Goal: Task Accomplishment & Management: Manage account settings

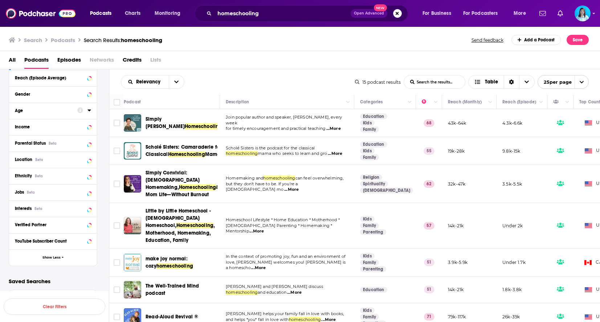
drag, startPoint x: 167, startPoint y: 123, endPoint x: 160, endPoint y: 109, distance: 16.7
click at [160, 109] on th "Podcast" at bounding box center [172, 102] width 96 height 15
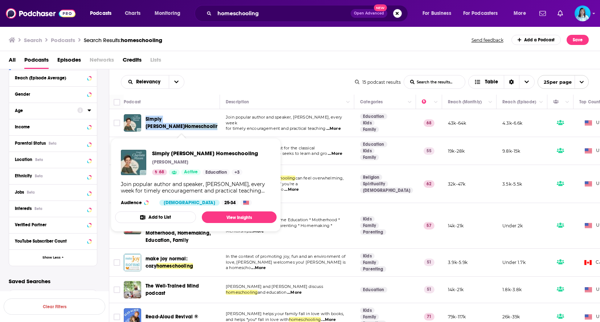
drag, startPoint x: 144, startPoint y: 118, endPoint x: 182, endPoint y: 127, distance: 38.7
click at [182, 127] on div "Simply [PERSON_NAME] Homeschooling" at bounding box center [172, 122] width 97 height 17
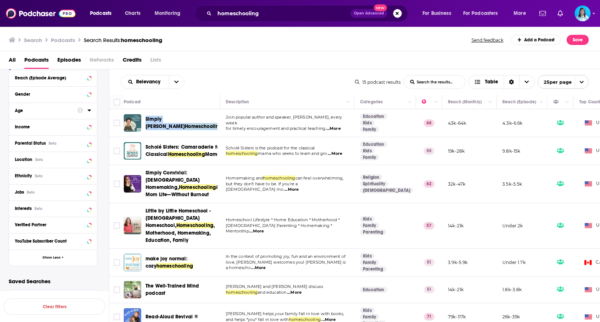
copy span "Simply [PERSON_NAME] Homeschooling"
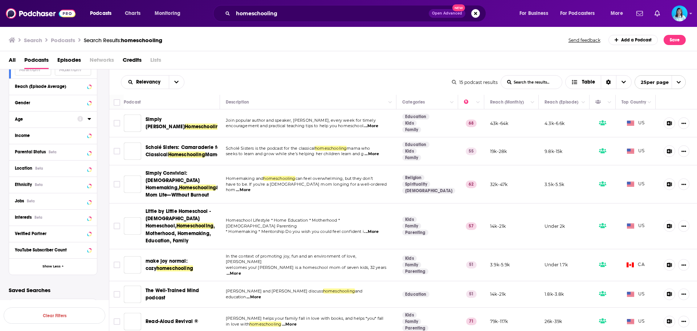
scroll to position [417, 0]
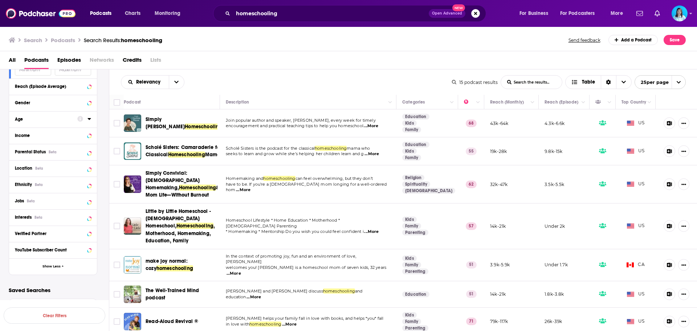
click at [143, 118] on div "Simply [PERSON_NAME] Homeschooling" at bounding box center [172, 122] width 97 height 17
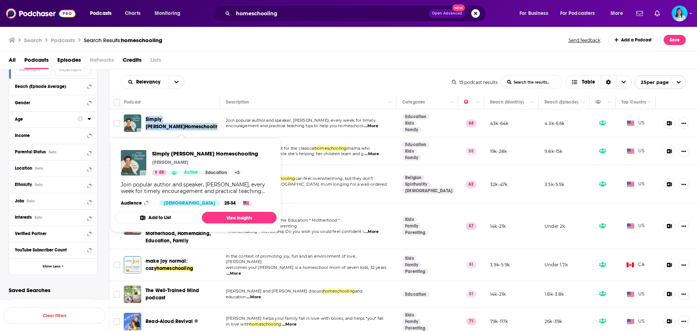
drag, startPoint x: 144, startPoint y: 118, endPoint x: 183, endPoint y: 127, distance: 40.7
click at [183, 127] on div "Simply [PERSON_NAME] Homeschooling" at bounding box center [172, 122] width 97 height 17
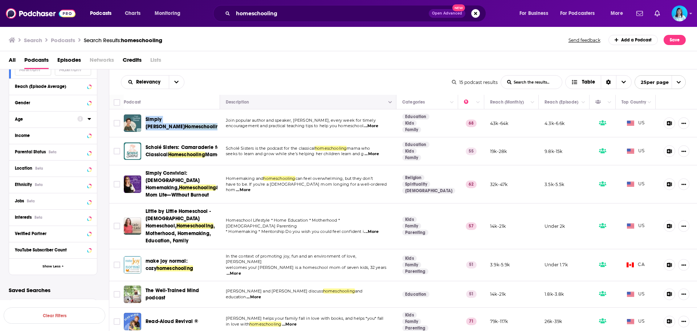
copy span "Simply [PERSON_NAME] Homeschooling"
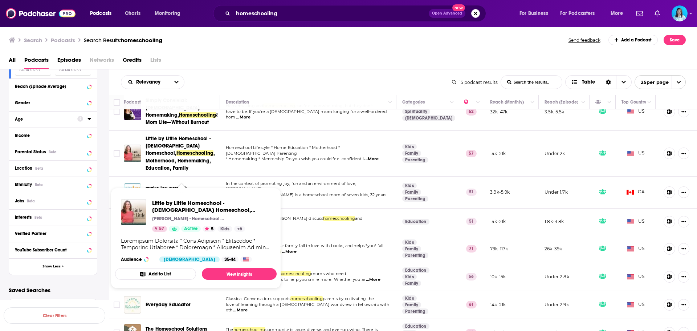
scroll to position [36, 0]
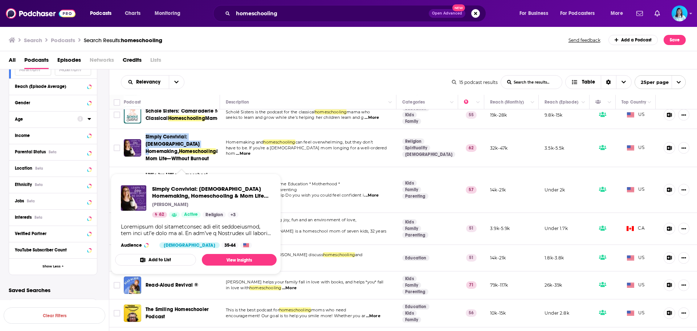
drag, startPoint x: 144, startPoint y: 138, endPoint x: 186, endPoint y: 146, distance: 42.4
click at [186, 146] on div "Simply Convivial: [DEMOGRAPHIC_DATA] Homemaking, Homeschooling & Mom Life—Witho…" at bounding box center [172, 147] width 97 height 29
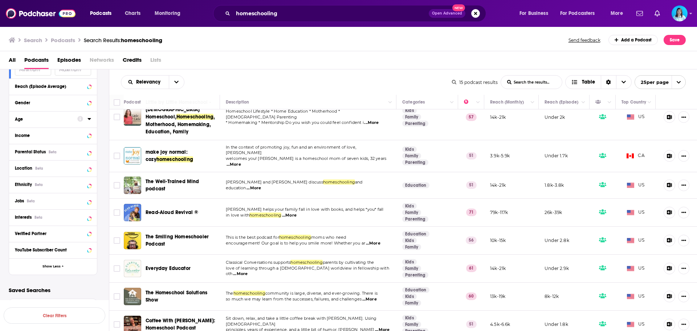
scroll to position [73, 0]
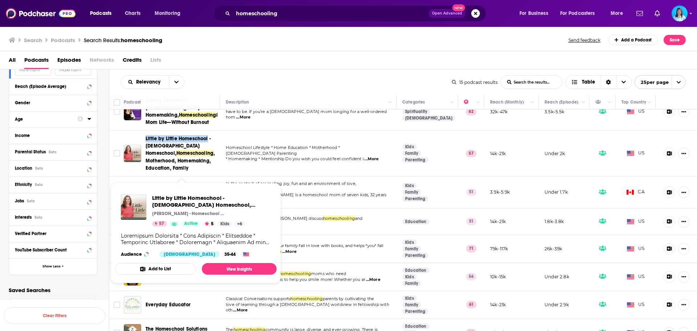
drag, startPoint x: 144, startPoint y: 142, endPoint x: 208, endPoint y: 143, distance: 63.9
click at [208, 143] on div "Little by Little Homeschool - [DEMOGRAPHIC_DATA] Homeschool, Homeschooling , Mo…" at bounding box center [172, 153] width 97 height 36
copy span "Little by Little Homeschool"
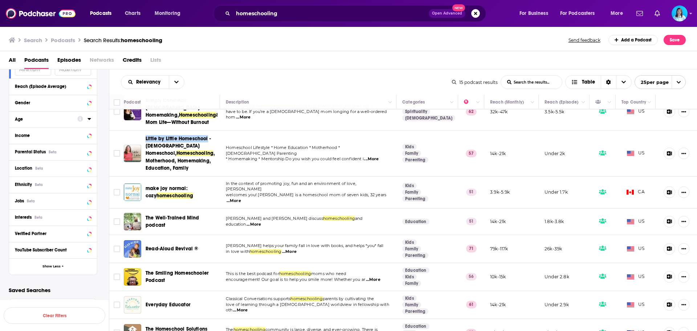
copy span "Little by Little Homeschool"
drag, startPoint x: 145, startPoint y: 190, endPoint x: 188, endPoint y: 201, distance: 44.1
click at [188, 201] on div "make joy normal: cozy homeschooling" at bounding box center [172, 191] width 97 height 17
copy span "make joy normal: cozy homeschooling"
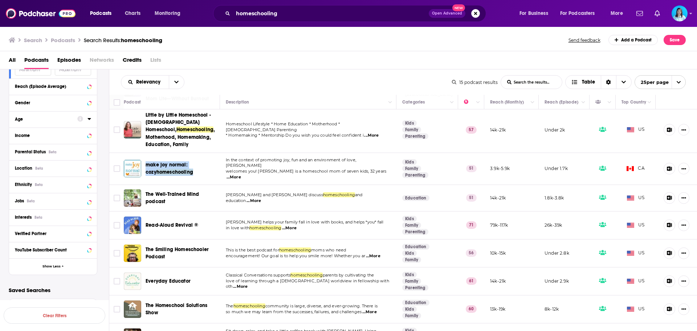
scroll to position [109, 0]
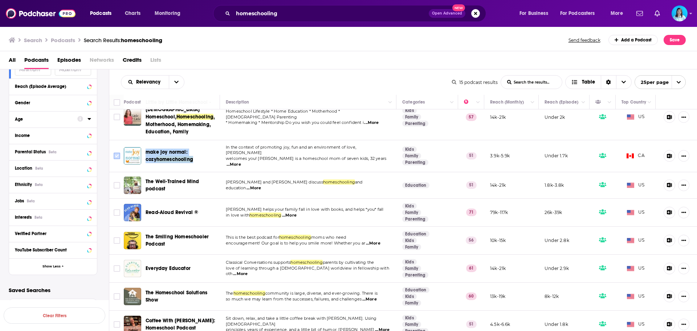
click at [115, 155] on input "Toggle select row" at bounding box center [117, 155] width 7 height 7
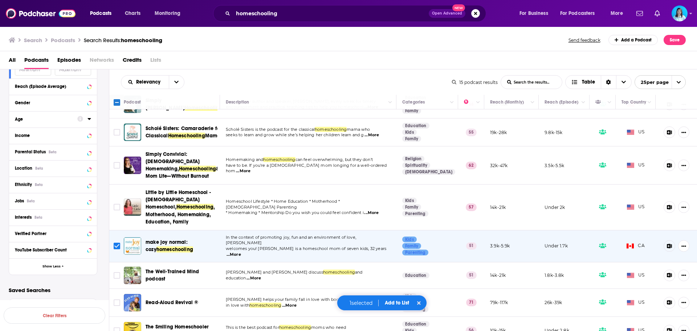
scroll to position [0, 0]
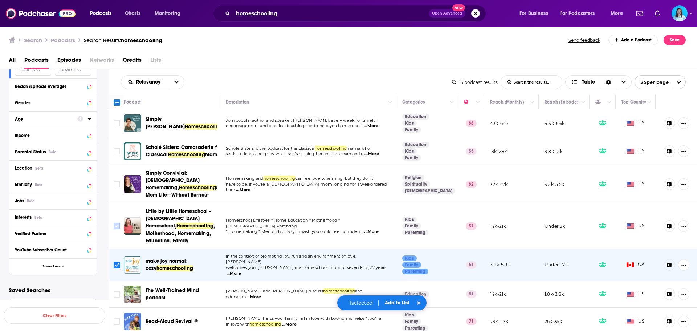
click at [116, 229] on input "Toggle select row" at bounding box center [117, 225] width 7 height 7
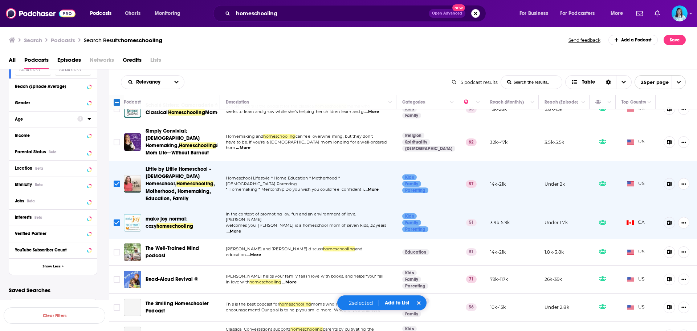
scroll to position [109, 0]
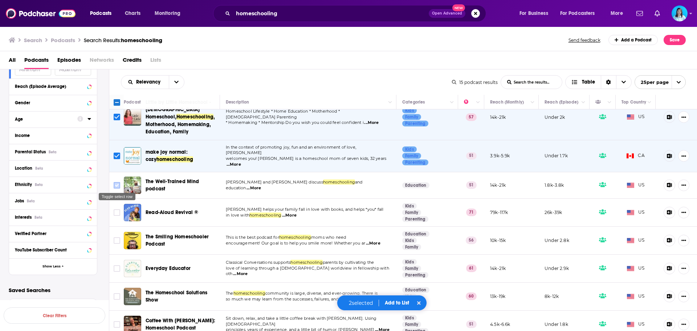
click at [115, 183] on input "Toggle select row" at bounding box center [117, 185] width 7 height 7
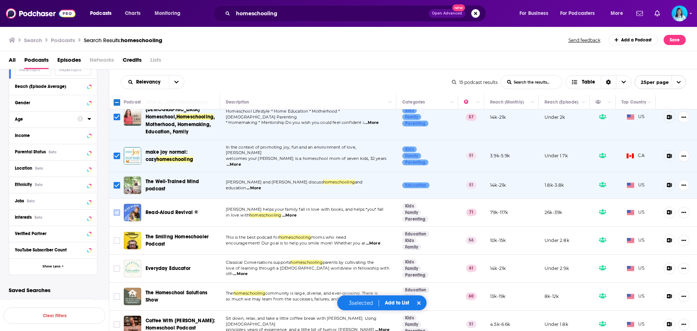
click at [119, 212] on input "Toggle select row" at bounding box center [117, 212] width 7 height 7
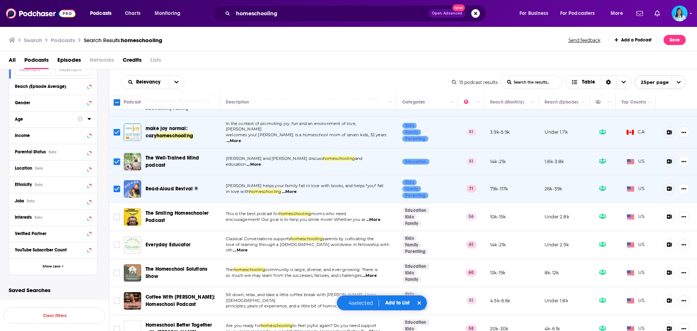
scroll to position [145, 0]
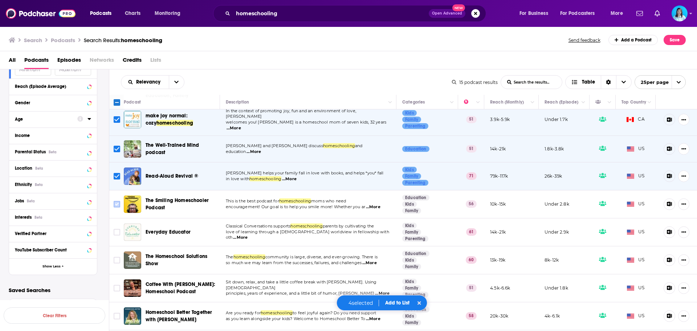
click at [117, 203] on input "Toggle select row" at bounding box center [117, 204] width 7 height 7
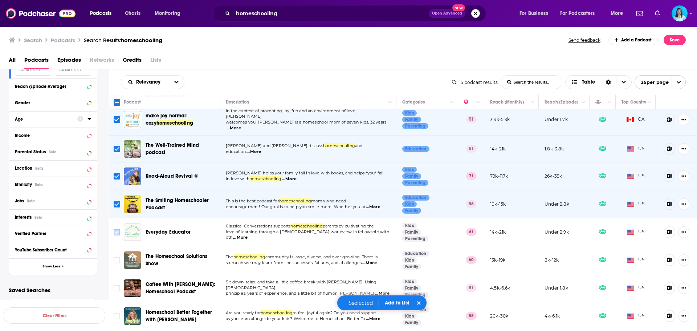
scroll to position [181, 0]
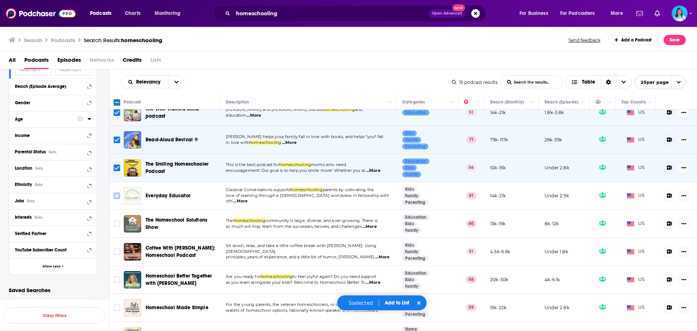
click at [114, 193] on input "Toggle select row" at bounding box center [117, 195] width 7 height 7
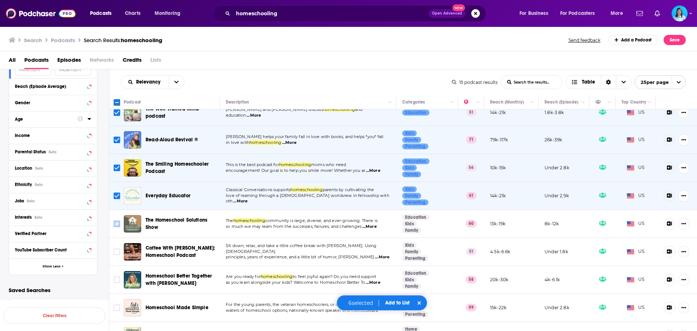
click at [113, 225] on icon "Toggle select row" at bounding box center [116, 223] width 9 height 9
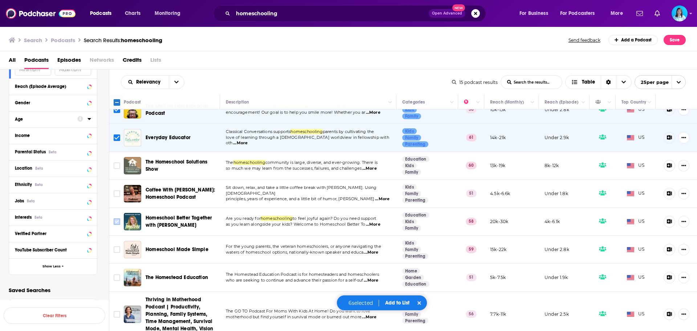
scroll to position [244, 0]
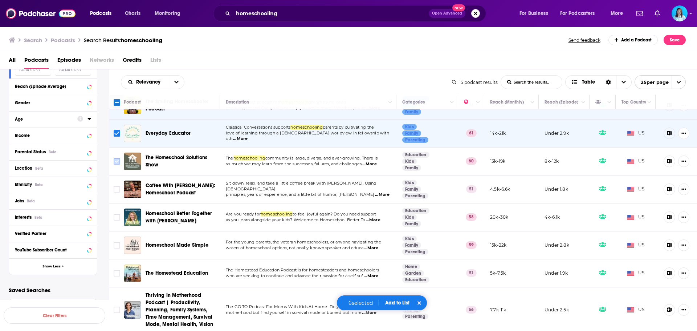
click at [116, 160] on input "Toggle select row" at bounding box center [117, 161] width 7 height 7
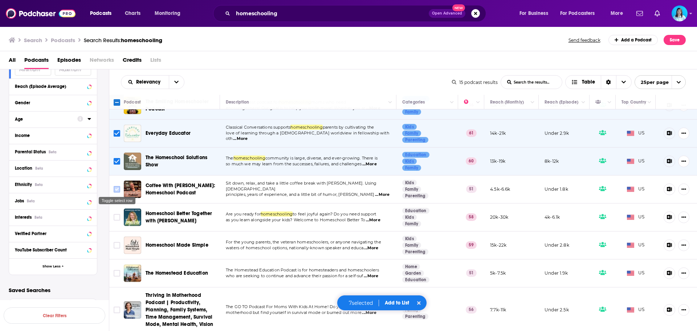
click at [115, 187] on input "Toggle select row" at bounding box center [117, 189] width 7 height 7
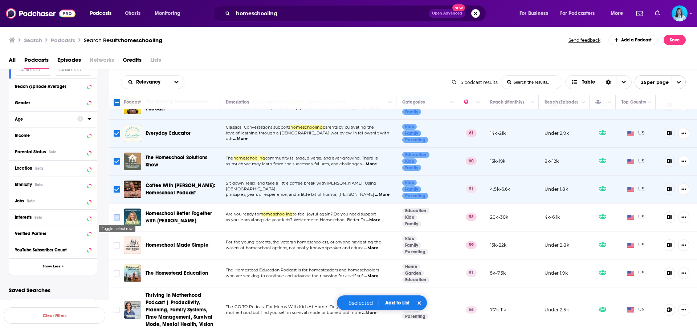
click at [116, 217] on input "Toggle select row" at bounding box center [117, 217] width 7 height 7
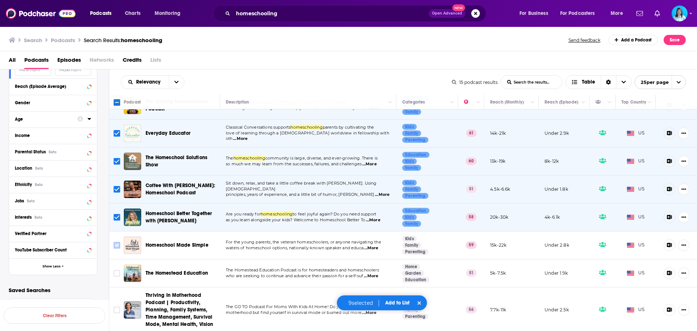
click at [115, 245] on input "Toggle select row" at bounding box center [117, 245] width 7 height 7
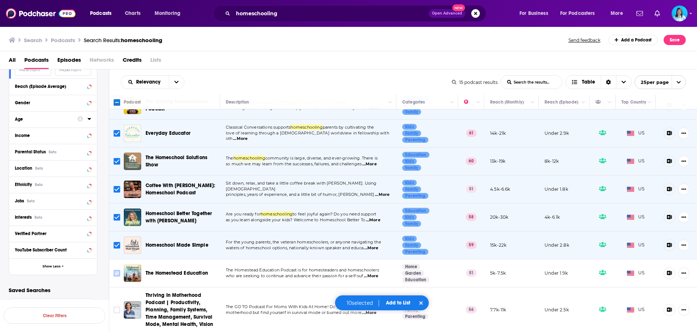
click at [117, 271] on input "Toggle select row" at bounding box center [117, 273] width 7 height 7
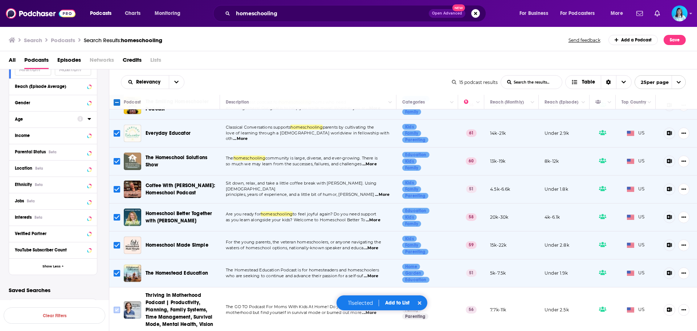
click at [117, 306] on input "Toggle select row" at bounding box center [117, 309] width 7 height 7
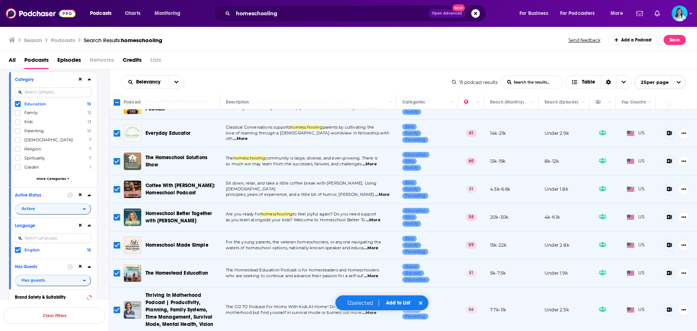
scroll to position [18, 0]
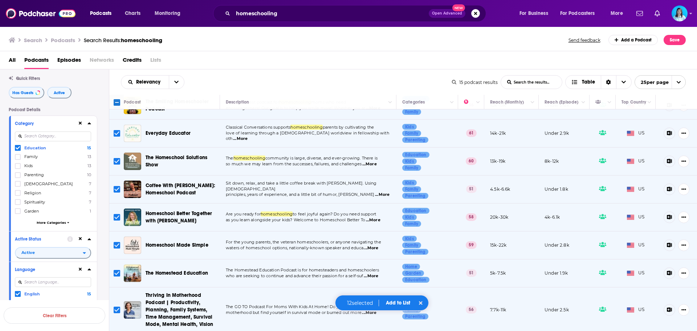
click at [401, 302] on button "Add to List" at bounding box center [398, 302] width 36 height 6
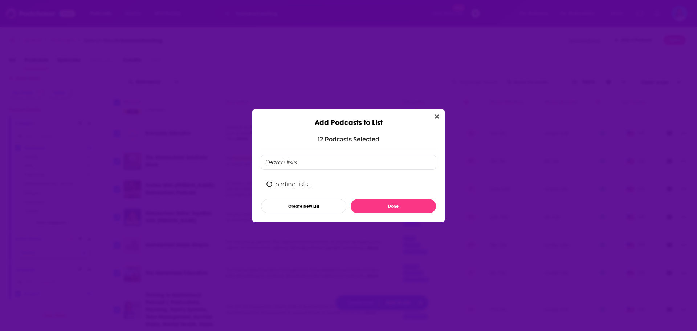
click at [326, 162] on input "Add Podcast To List" at bounding box center [348, 162] width 175 height 15
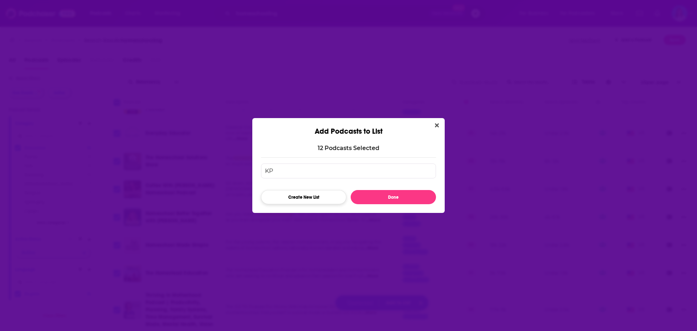
type input "KP"
click at [297, 196] on button "Create New List" at bounding box center [303, 197] width 85 height 14
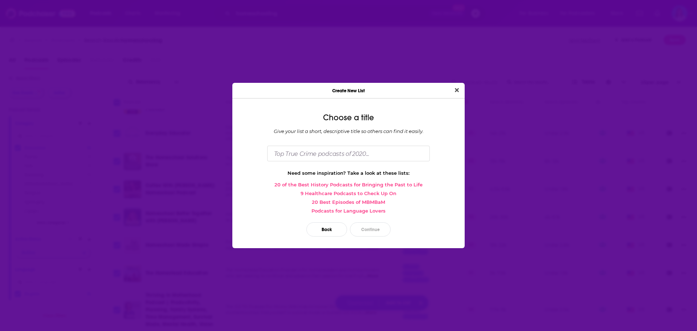
click at [332, 142] on div "Choose a title Give your list a short, descriptive title so others can find it …" at bounding box center [348, 176] width 232 height 144
click at [331, 147] on input "Dialog" at bounding box center [348, 154] width 163 height 16
click at [441, 194] on link "9 Healthcare Podcasts to Check Up On" at bounding box center [348, 193] width 221 height 6
click at [310, 157] on input "KP" at bounding box center [348, 154] width 163 height 16
type input "K"
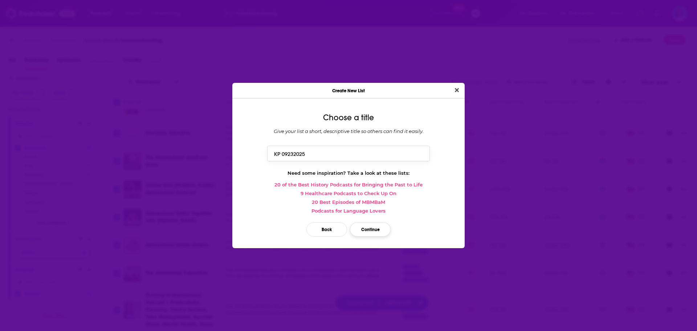
type input "KP 09232025"
click at [368, 225] on button "Continue" at bounding box center [370, 229] width 41 height 14
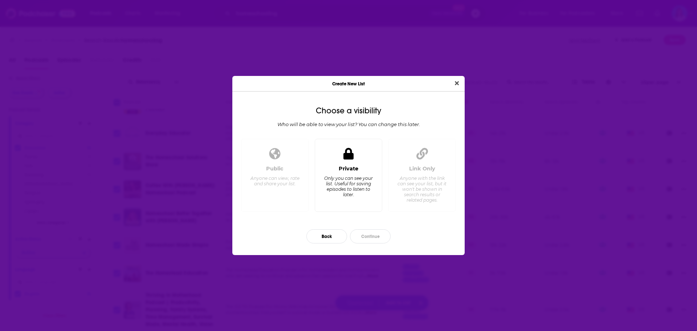
click at [348, 198] on div "Private Only you can see your list. Useful for saving episodes to listen to lat…" at bounding box center [349, 185] width 56 height 40
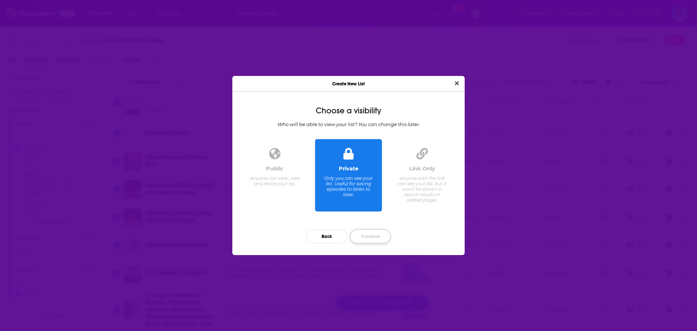
click at [365, 230] on button "Continue" at bounding box center [370, 236] width 41 height 14
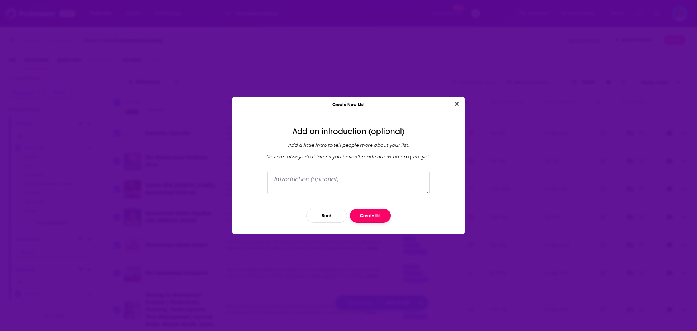
click at [372, 216] on button "Create list" at bounding box center [370, 215] width 41 height 14
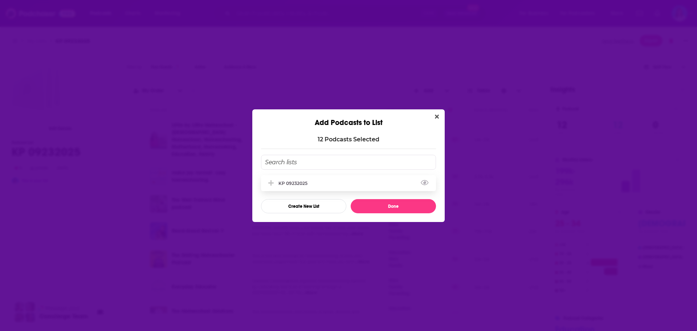
click at [288, 180] on div "KP 09232025" at bounding box center [294, 182] width 33 height 5
click at [384, 205] on button "Done" at bounding box center [393, 206] width 85 height 14
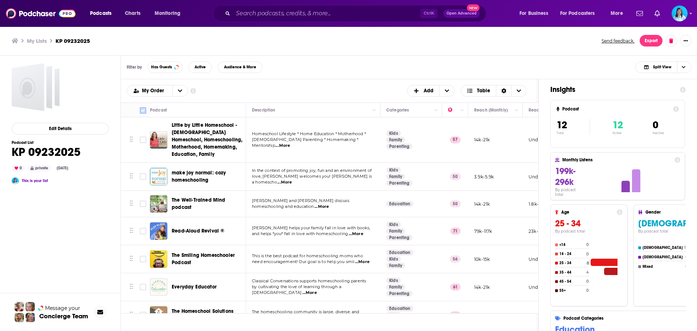
click at [143, 111] on input "Toggle select all" at bounding box center [143, 110] width 7 height 7
checkbox input "true"
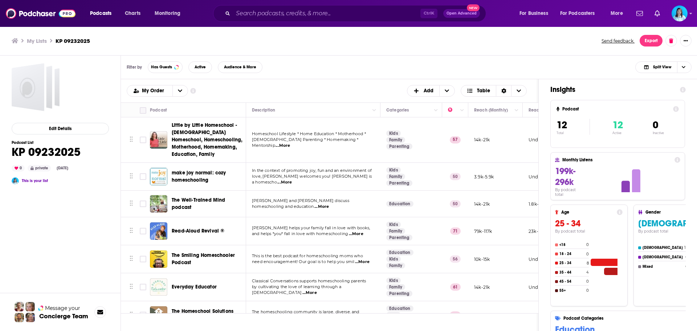
checkbox input "true"
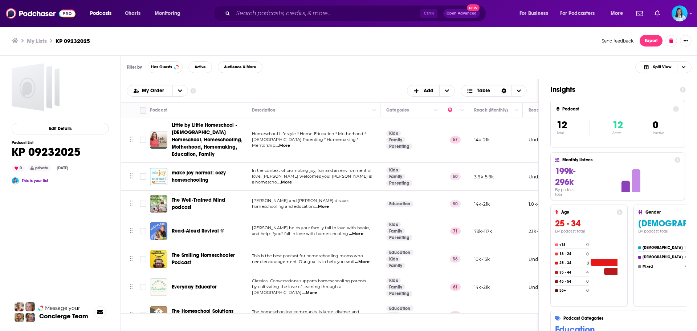
checkbox input "true"
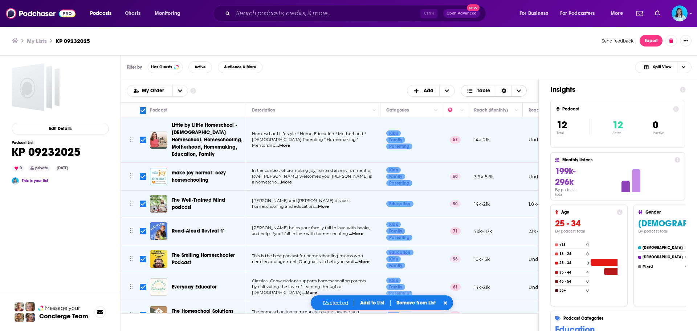
click at [503, 93] on div "Sort Direction" at bounding box center [503, 90] width 15 height 11
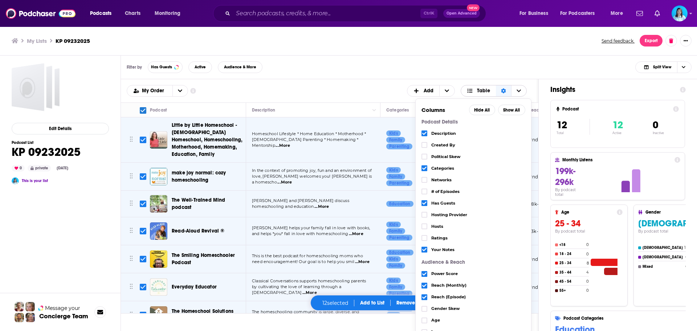
click at [520, 90] on icon "Choose View" at bounding box center [519, 90] width 4 height 3
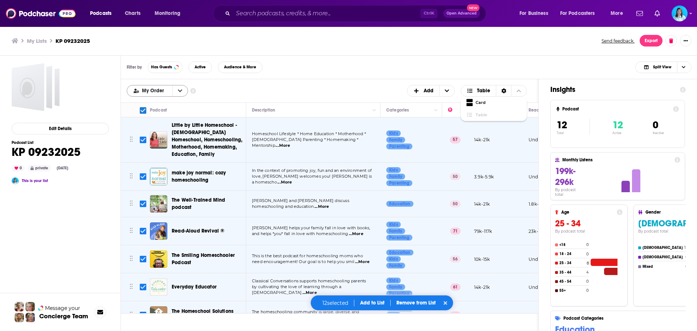
click at [180, 89] on icon "open menu" at bounding box center [180, 90] width 4 height 5
click at [180, 89] on icon "close menu" at bounding box center [180, 90] width 4 height 5
click at [41, 15] on img at bounding box center [41, 14] width 70 height 14
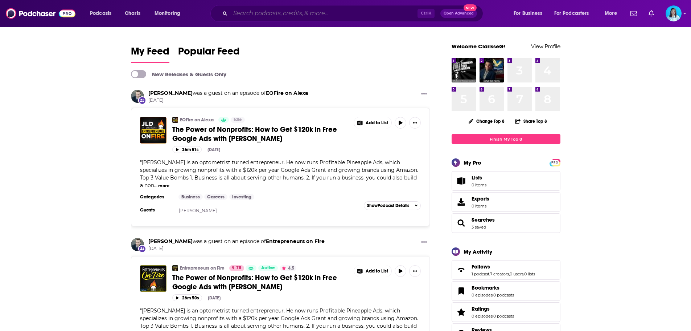
click at [312, 14] on input "Search podcasts, credits, & more..." at bounding box center [323, 14] width 187 height 12
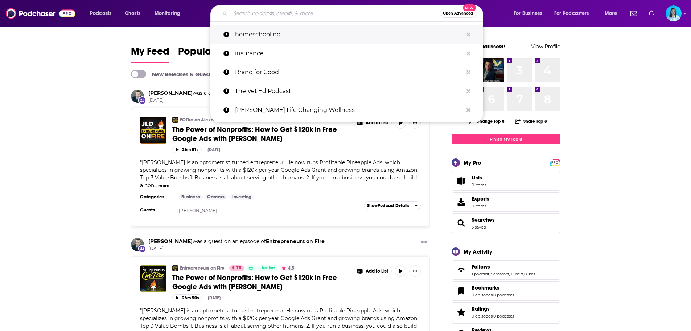
click at [276, 37] on p "homeschooling" at bounding box center [349, 34] width 228 height 19
type input "homeschooling"
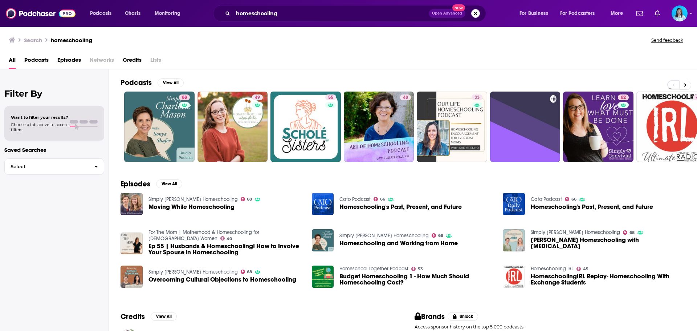
click at [450, 12] on span "Open Advanced" at bounding box center [447, 14] width 30 height 4
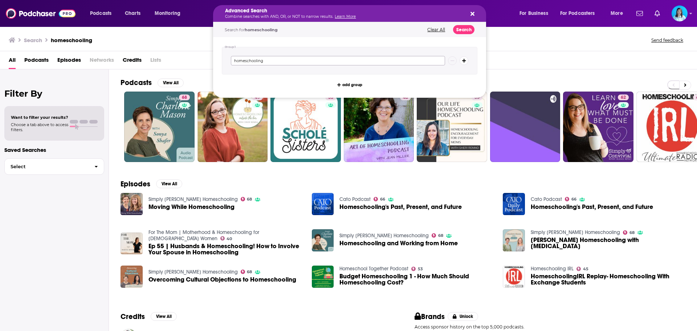
click at [296, 64] on input "homeschooling" at bounding box center [338, 60] width 214 height 9
click at [464, 30] on button "Search" at bounding box center [463, 29] width 21 height 9
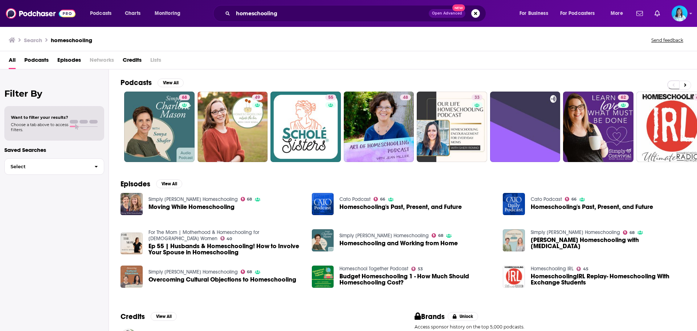
click at [446, 13] on span "Open Advanced" at bounding box center [447, 14] width 30 height 4
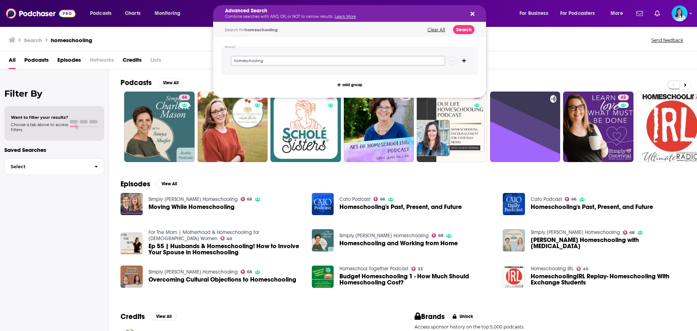
click at [276, 65] on input "homeschooling" at bounding box center [338, 60] width 214 height 9
drag, startPoint x: 32, startPoint y: 220, endPoint x: 37, endPoint y: 224, distance: 6.3
click at [32, 220] on div "Filter By Want to filter your results? Choose a tab above to access filters. Sa…" at bounding box center [54, 234] width 109 height 331
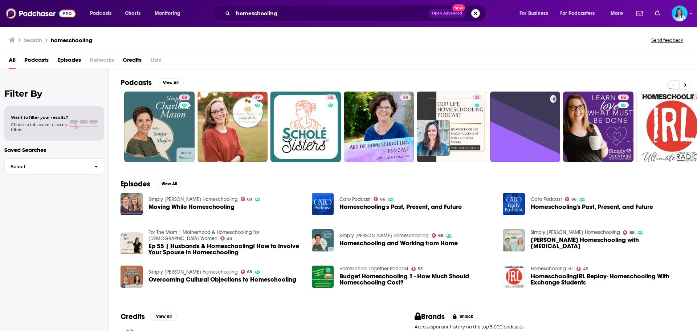
click at [45, 117] on span "Want to filter your results?" at bounding box center [39, 117] width 57 height 5
click at [40, 138] on div "Want to filter your results? Choose a tab above to access filters." at bounding box center [54, 123] width 100 height 34
click at [81, 169] on span "Select" at bounding box center [47, 166] width 84 height 5
click at [60, 246] on div "Filter By Want to filter your results? Choose a tab above to access filters. Sa…" at bounding box center [54, 234] width 109 height 331
click at [453, 15] on button "Open Advanced New" at bounding box center [447, 13] width 37 height 9
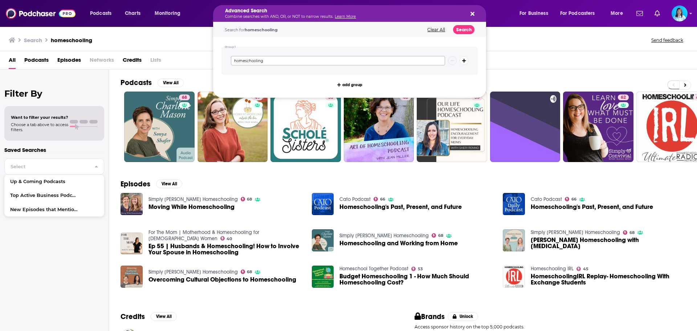
click at [273, 62] on input "homeschooling" at bounding box center [338, 60] width 214 height 9
click at [116, 15] on button "Podcasts" at bounding box center [103, 14] width 36 height 12
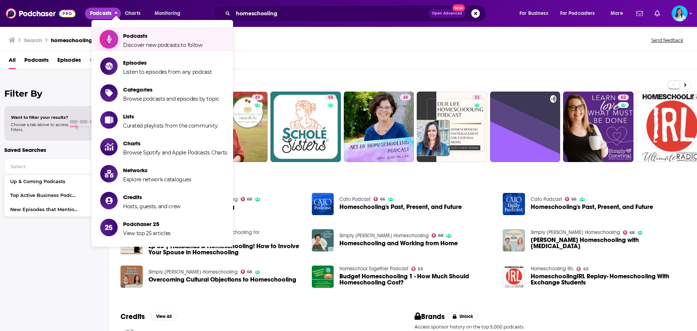
click at [125, 42] on span "Discover new podcasts to follow" at bounding box center [162, 45] width 79 height 7
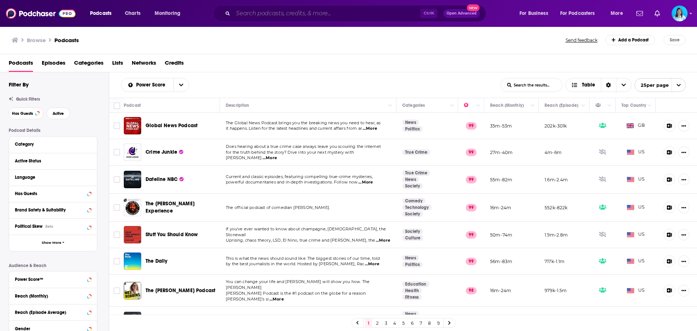
click at [311, 15] on input "Search podcasts, credits, & more..." at bounding box center [326, 14] width 187 height 12
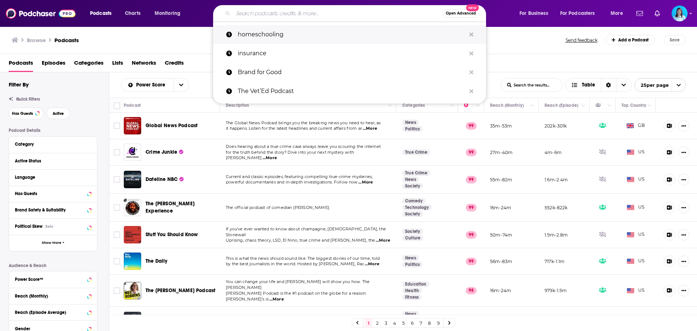
click at [297, 37] on p "homeschooling" at bounding box center [352, 34] width 228 height 19
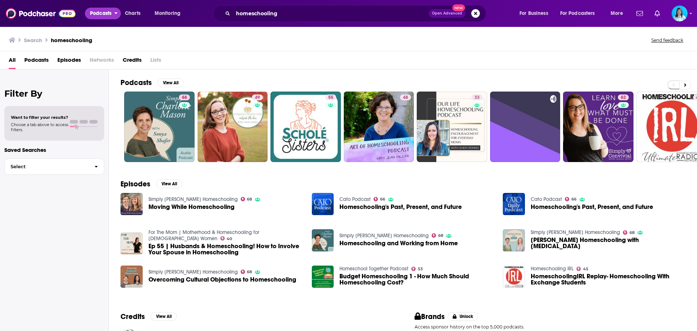
click at [98, 13] on span "Podcasts" at bounding box center [100, 13] width 21 height 10
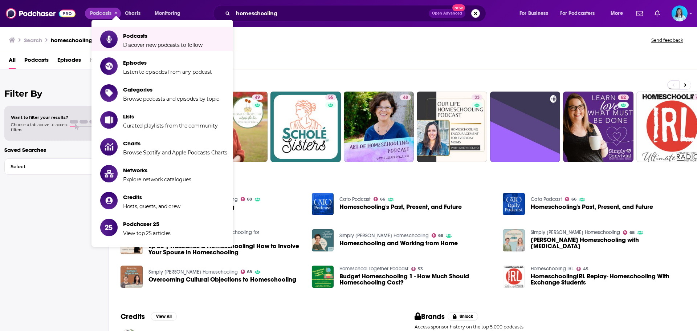
click at [32, 60] on span "Podcasts" at bounding box center [36, 61] width 24 height 15
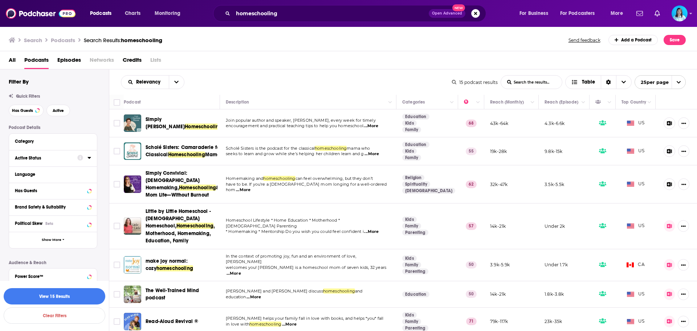
click at [87, 158] on div at bounding box center [84, 157] width 14 height 9
click at [90, 156] on icon at bounding box center [89, 158] width 4 height 6
click at [85, 171] on icon "open menu" at bounding box center [84, 172] width 3 height 2
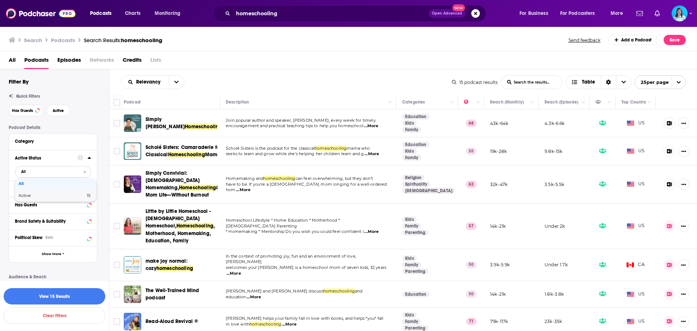
click at [54, 198] on div "Active 15" at bounding box center [55, 195] width 81 height 12
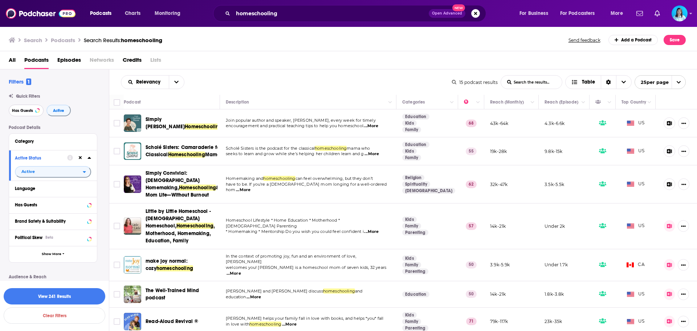
click at [25, 111] on span "Has Guests" at bounding box center [22, 111] width 21 height 4
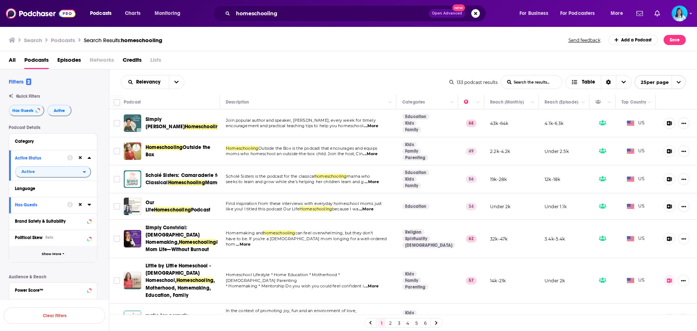
click at [56, 253] on span "Show More" at bounding box center [52, 254] width 20 height 4
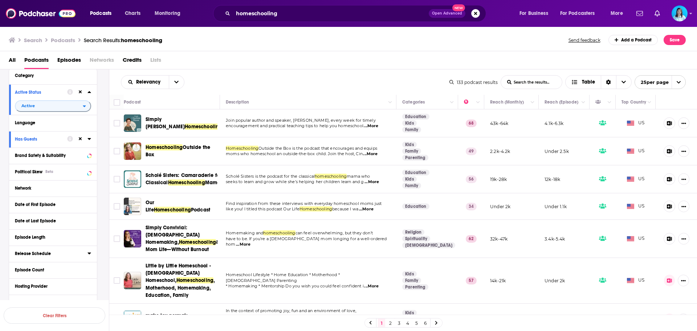
scroll to position [73, 0]
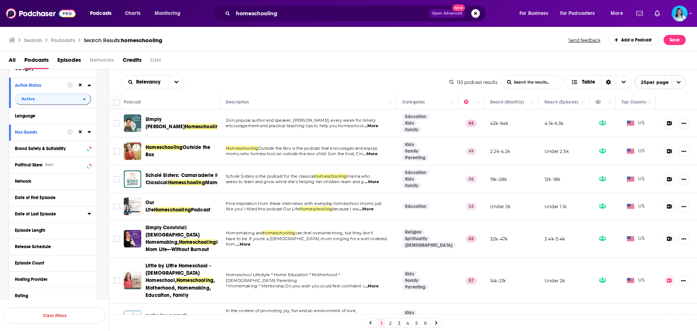
click at [89, 213] on icon at bounding box center [88, 214] width 3 height 2
click at [53, 228] on button "30D" at bounding box center [55, 227] width 14 height 12
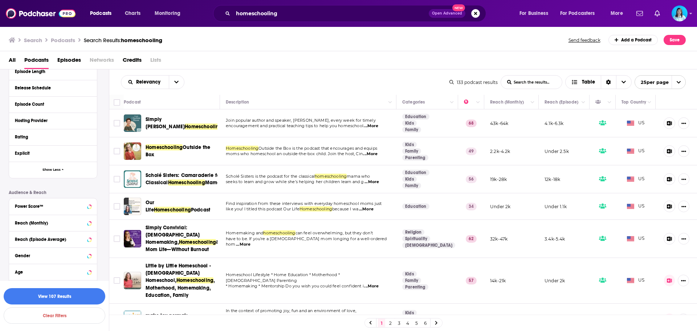
scroll to position [254, 0]
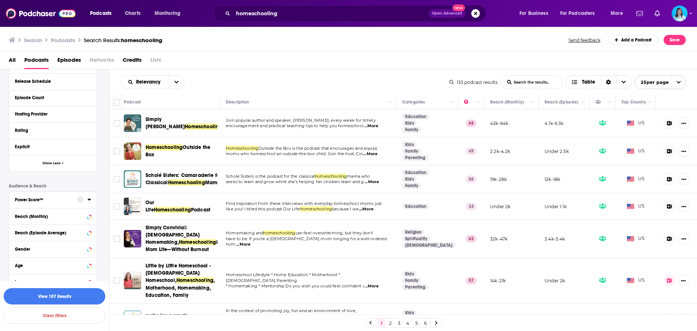
click at [88, 199] on icon at bounding box center [89, 199] width 4 height 6
click at [18, 211] on icon at bounding box center [18, 210] width 4 height 3
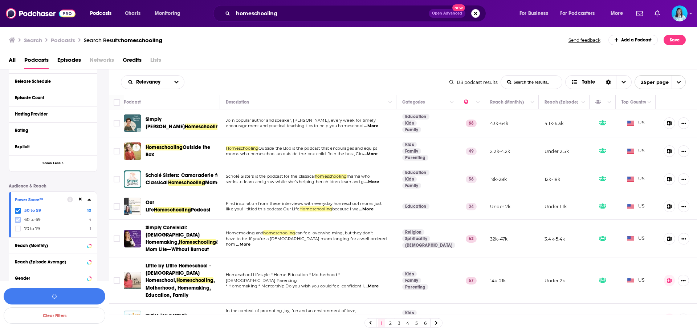
click at [17, 219] on icon at bounding box center [18, 219] width 4 height 4
click at [18, 229] on icon at bounding box center [18, 228] width 4 height 4
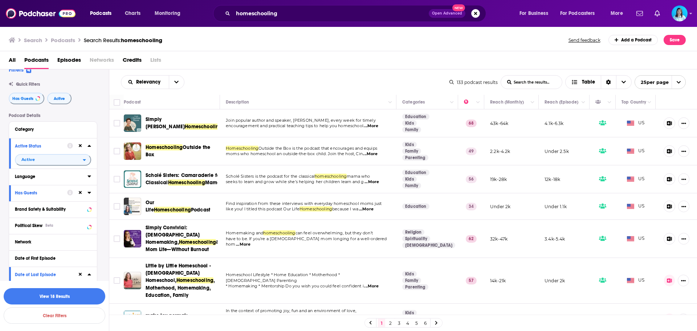
scroll to position [0, 0]
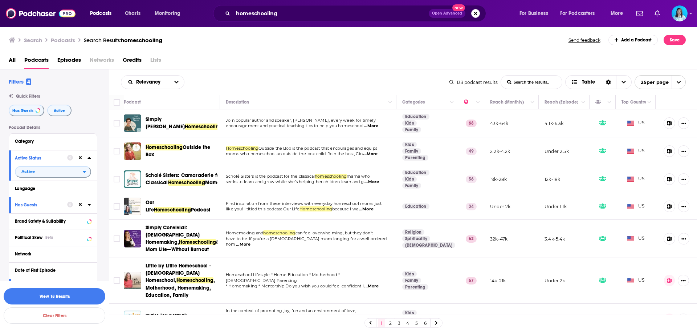
click at [91, 141] on div "Category" at bounding box center [53, 142] width 88 height 16
click at [88, 143] on icon at bounding box center [89, 141] width 4 height 6
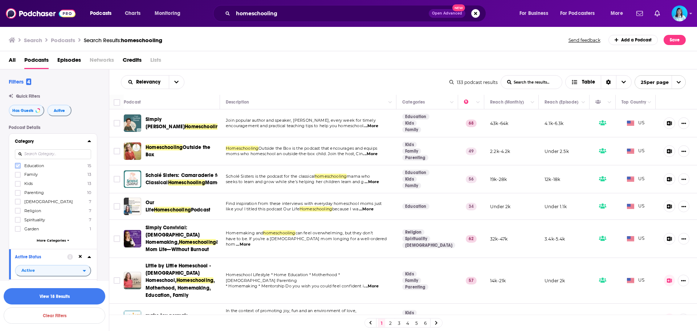
click at [17, 168] on icon at bounding box center [18, 165] width 4 height 4
click at [19, 174] on icon at bounding box center [18, 174] width 4 height 3
click at [17, 183] on icon at bounding box center [18, 183] width 4 height 4
click at [17, 191] on icon at bounding box center [18, 193] width 4 height 4
click at [42, 295] on button "View 16 Results" at bounding box center [55, 296] width 102 height 16
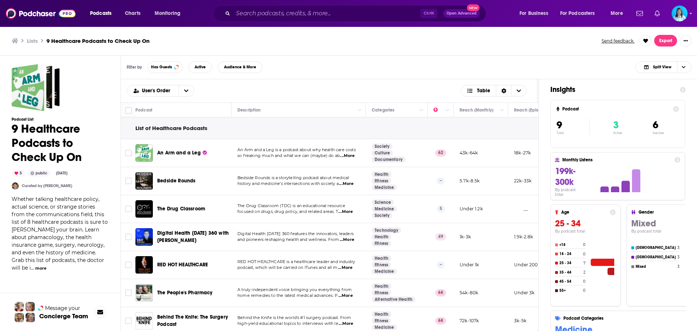
click at [656, 11] on icon "Show notifications dropdown" at bounding box center [656, 13] width 5 height 7
click at [638, 13] on icon "Show notifications dropdown" at bounding box center [639, 13] width 7 height 5
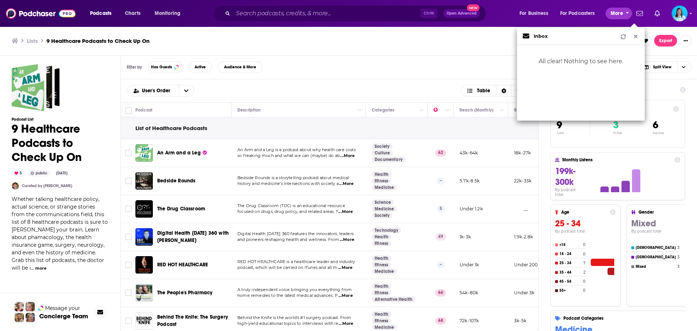
click at [622, 13] on span "More" at bounding box center [616, 13] width 12 height 10
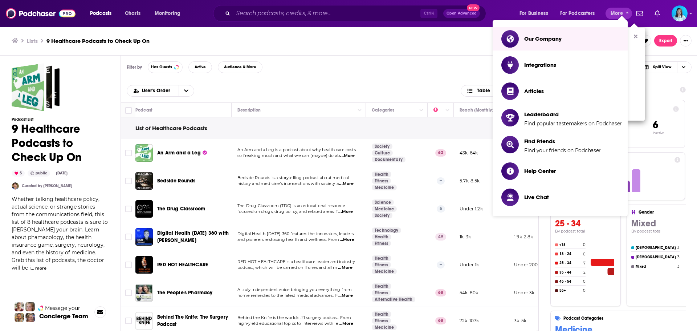
click at [32, 42] on h3 "Lists" at bounding box center [32, 40] width 11 height 7
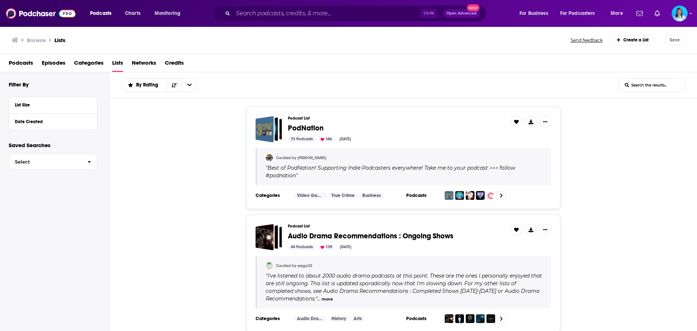
click at [24, 65] on span "Podcasts" at bounding box center [21, 64] width 24 height 15
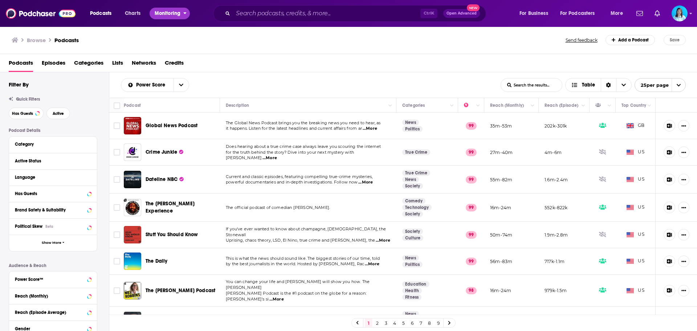
click at [184, 14] on icon "open menu" at bounding box center [184, 11] width 3 height 5
click at [115, 12] on icon "open menu" at bounding box center [115, 11] width 3 height 5
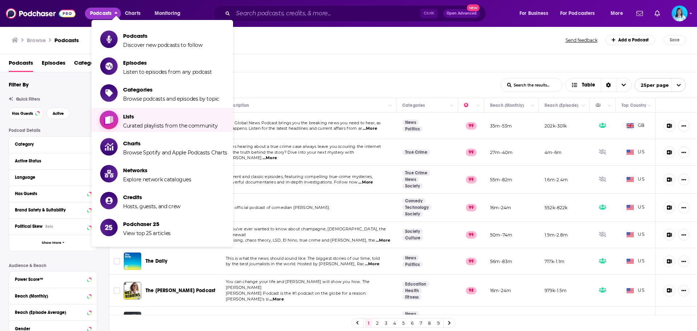
click at [143, 120] on span "Lists Curated playlists from the community" at bounding box center [170, 120] width 94 height 18
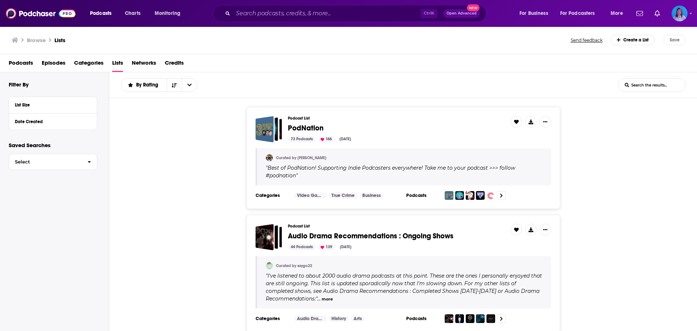
click at [690, 11] on icon "Show profile menu" at bounding box center [690, 13] width 3 height 4
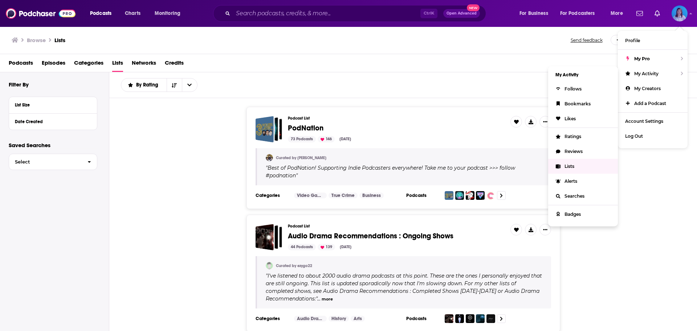
click at [567, 167] on span "Lists" at bounding box center [569, 165] width 10 height 5
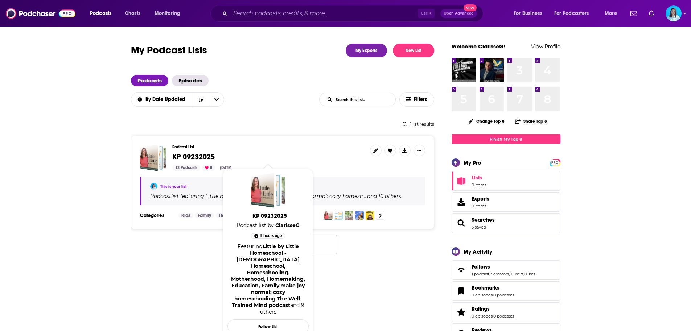
click at [195, 156] on span "KP 09232025" at bounding box center [193, 156] width 42 height 9
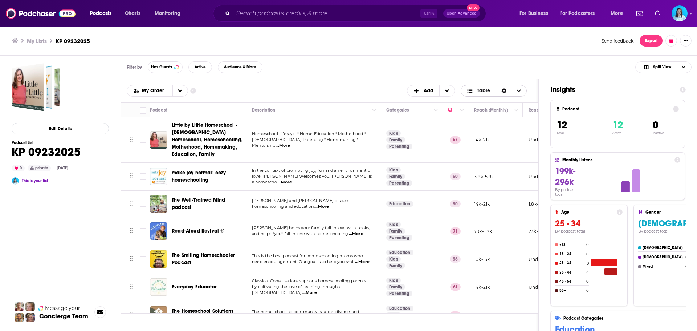
click at [519, 91] on icon "Choose View" at bounding box center [518, 90] width 4 height 5
click at [503, 89] on icon "Sort Direction" at bounding box center [503, 90] width 5 height 5
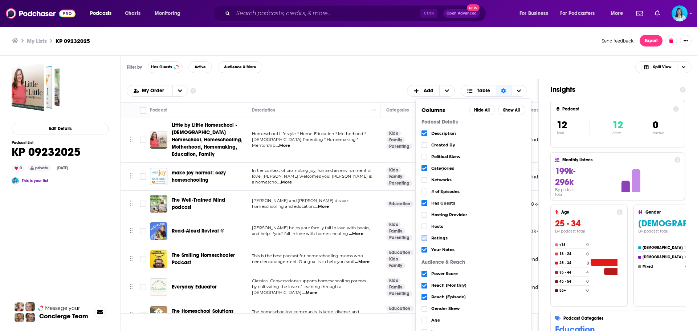
click at [427, 238] on label "Choose View" at bounding box center [424, 238] width 6 height 6
click at [425, 228] on icon "Choose View" at bounding box center [424, 226] width 4 height 4
click at [390, 84] on div "Podcasts Add" at bounding box center [330, 83] width 406 height 1
